Goal: Check status: Check status

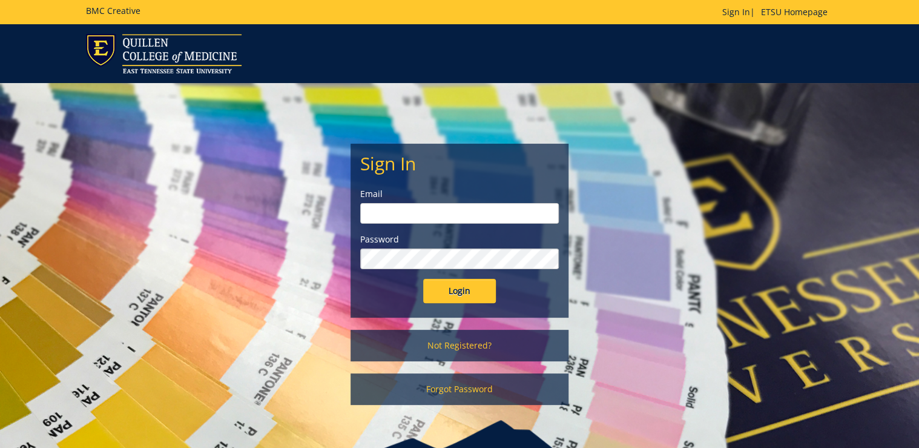
type input "[PERSON_NAME][EMAIL_ADDRESS][DOMAIN_NAME]"
click at [459, 283] on input "Login" at bounding box center [459, 291] width 73 height 24
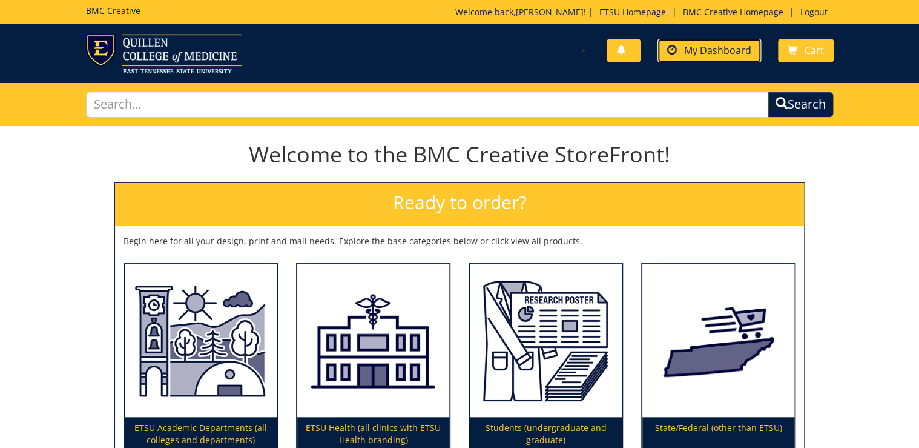
click at [712, 51] on span "My Dashboard" at bounding box center [717, 50] width 67 height 13
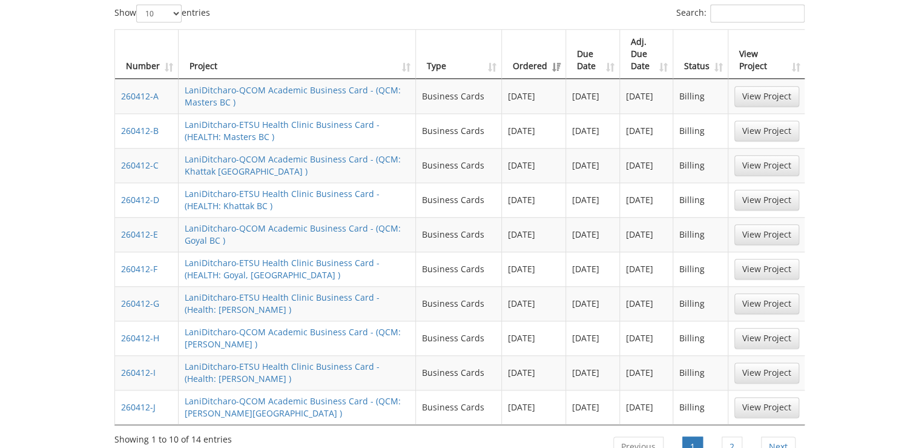
scroll to position [630, 0]
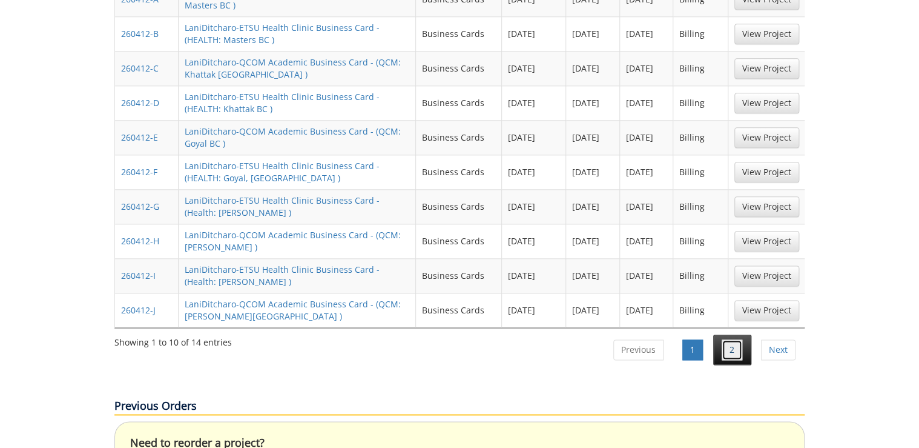
click at [726, 339] on link "2" at bounding box center [732, 349] width 21 height 21
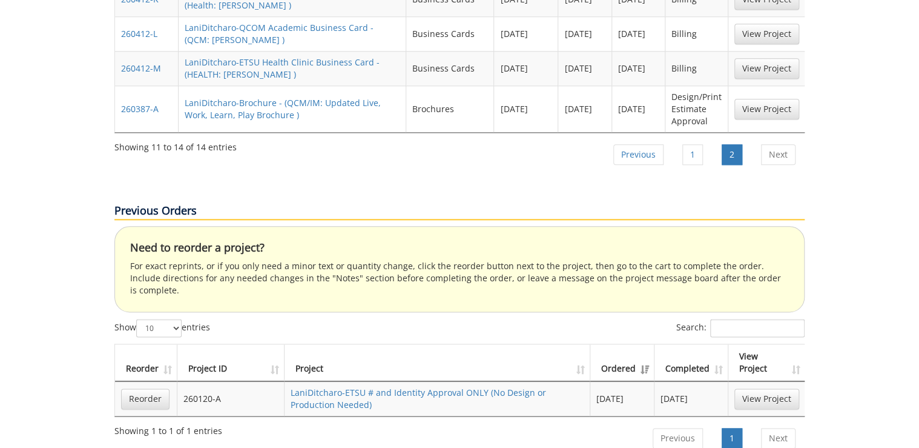
scroll to position [533, 0]
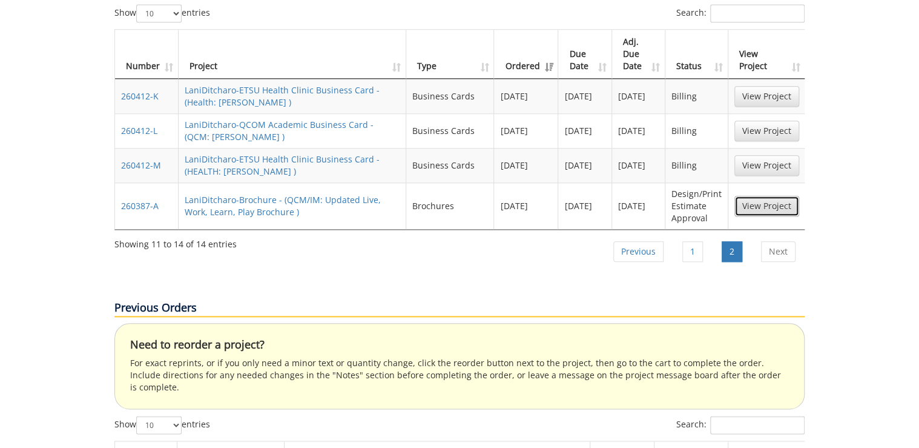
click at [783, 196] on link "View Project" at bounding box center [767, 206] width 65 height 21
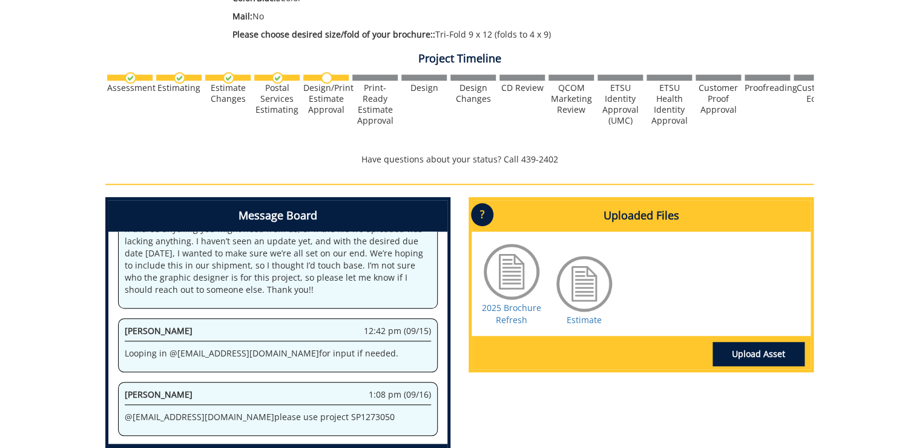
scroll to position [436, 0]
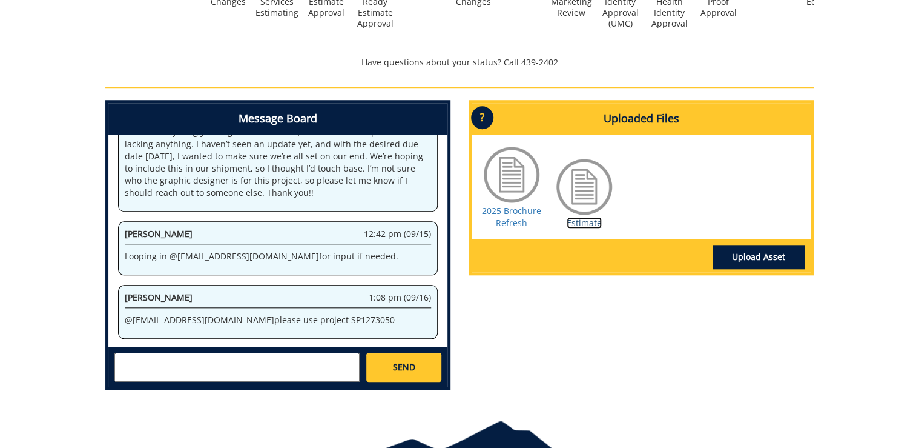
click at [598, 220] on link "Estimate" at bounding box center [584, 223] width 35 height 12
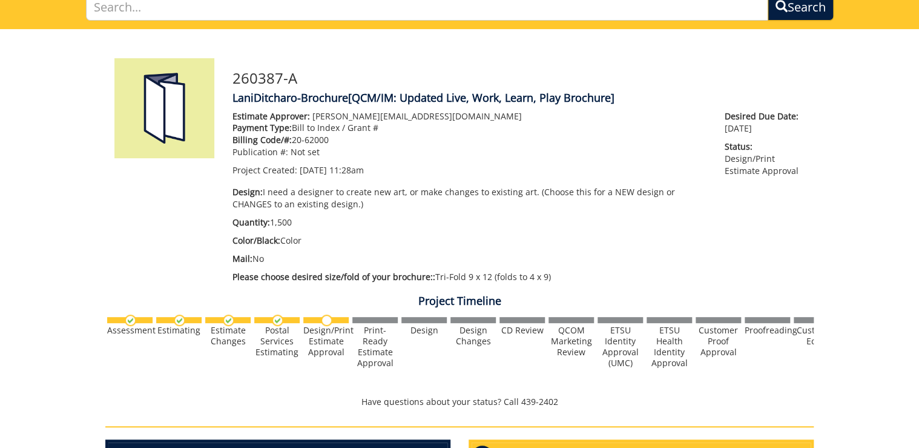
scroll to position [0, 0]
